Goal: Use online tool/utility

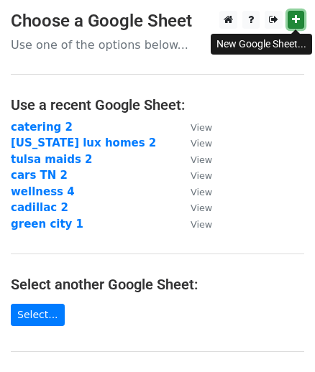
click at [292, 17] on icon at bounding box center [296, 19] width 8 height 10
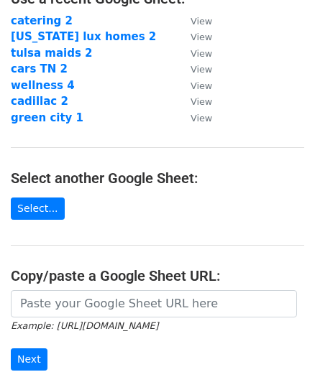
scroll to position [278, 0]
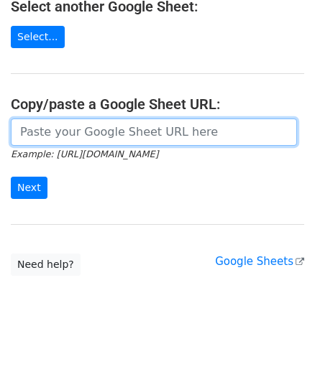
click at [157, 130] on input "url" at bounding box center [154, 132] width 286 height 27
paste input "https://docs.google.com/spreadsheets/d/1Kovbo4sq9sEEn_s3Vlg7HM5SHdv7CwZLeFB_rnJ…"
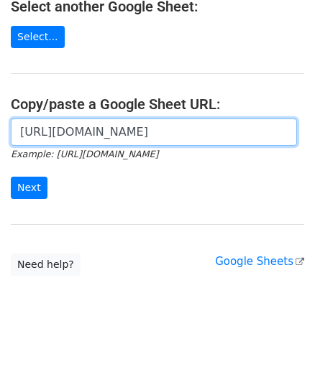
scroll to position [0, 411]
type input "https://docs.google.com/spreadsheets/d/1Kovbo4sq9sEEn_s3Vlg7HM5SHdv7CwZLeFB_rnJ…"
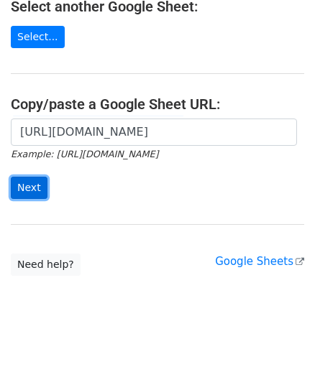
click at [23, 188] on input "Next" at bounding box center [29, 188] width 37 height 22
